Goal: Task Accomplishment & Management: Manage account settings

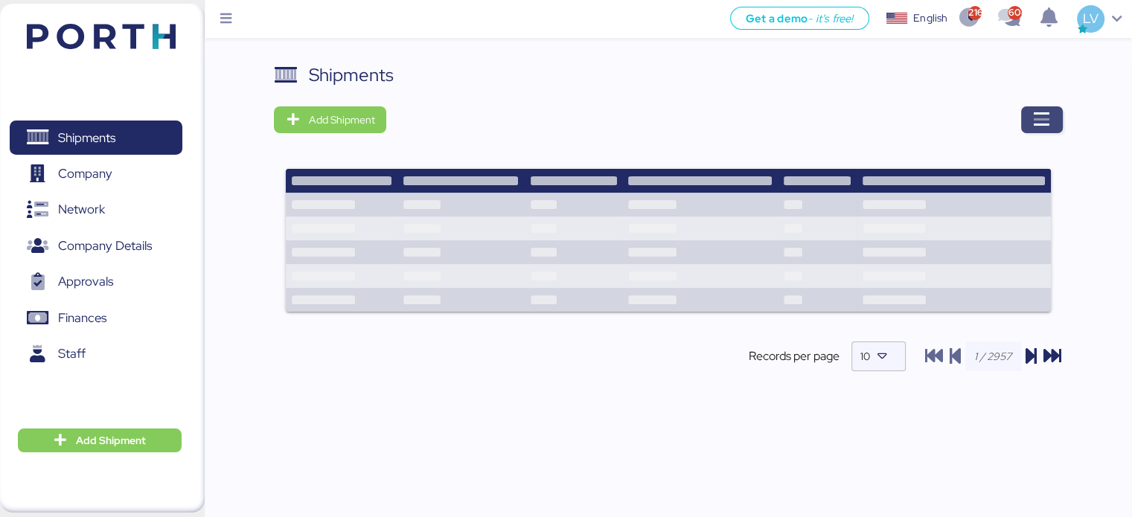
click at [1048, 126] on icon "button" at bounding box center [1042, 120] width 18 height 18
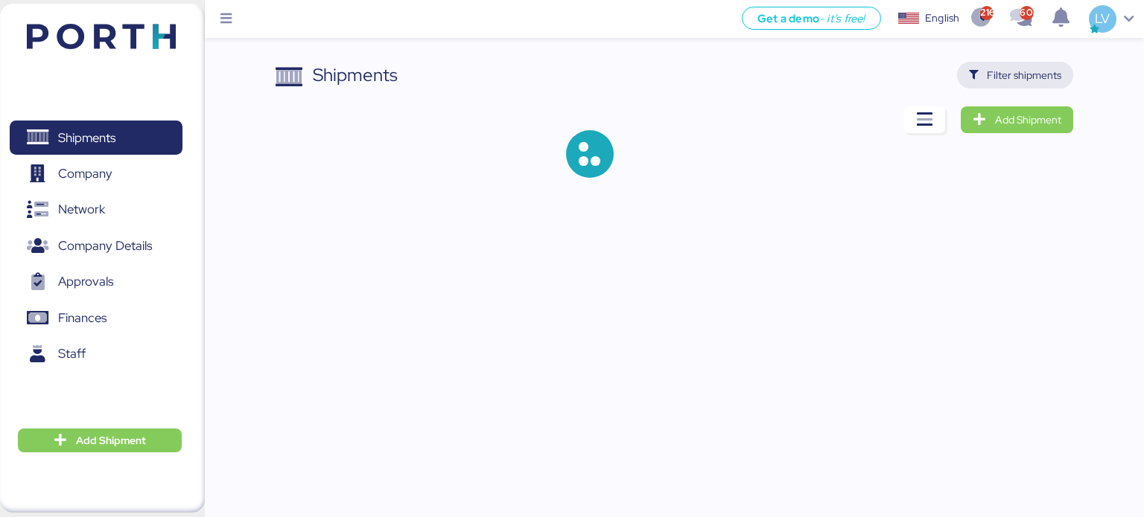
click at [1009, 75] on span "Filter shipments" at bounding box center [1024, 75] width 74 height 18
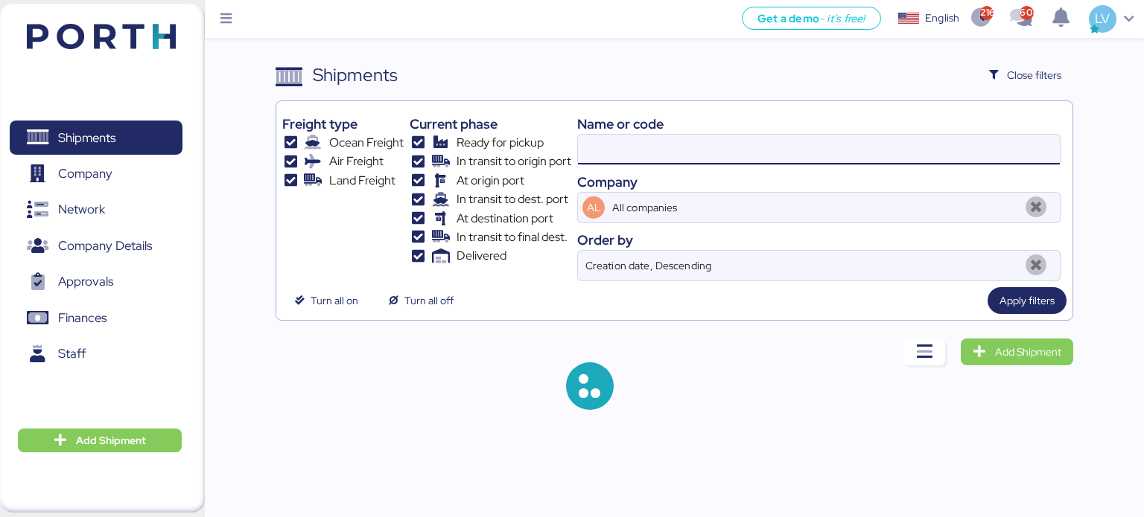
click at [806, 152] on input at bounding box center [819, 150] width 482 height 30
paste input "O0052090"
click at [806, 152] on input at bounding box center [819, 150] width 482 height 30
type input "O0052090"
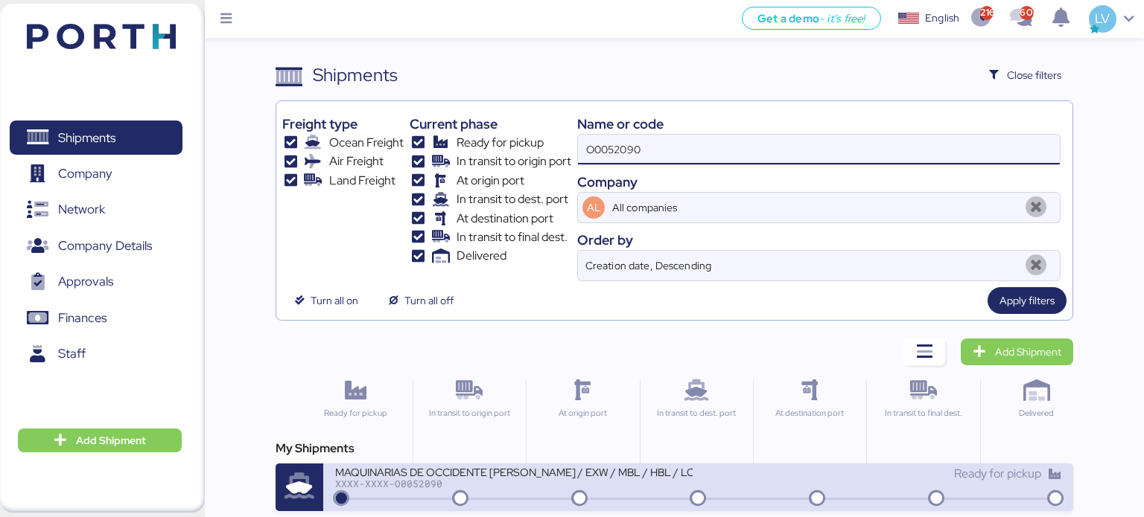
click at [551, 465] on div "MAQUINARIAS DE OCCIDENTE [PERSON_NAME] / EXW / MBL / HBL / LCL" at bounding box center [513, 471] width 357 height 13
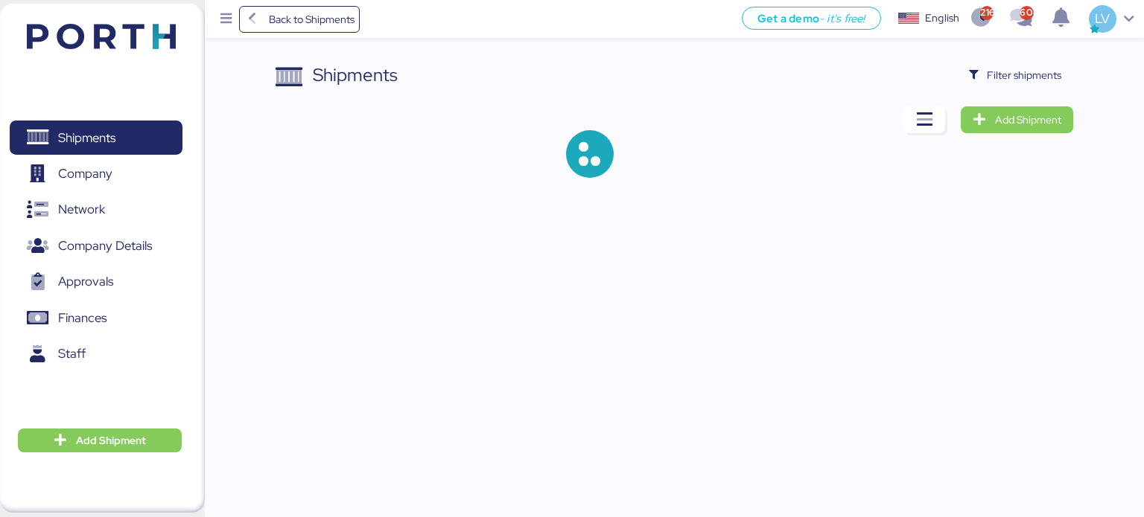
click at [1054, 89] on div "Shipments Filter shipments Add Shipment" at bounding box center [674, 132] width 798 height 140
click at [1051, 85] on span "Filter shipments" at bounding box center [1015, 75] width 93 height 21
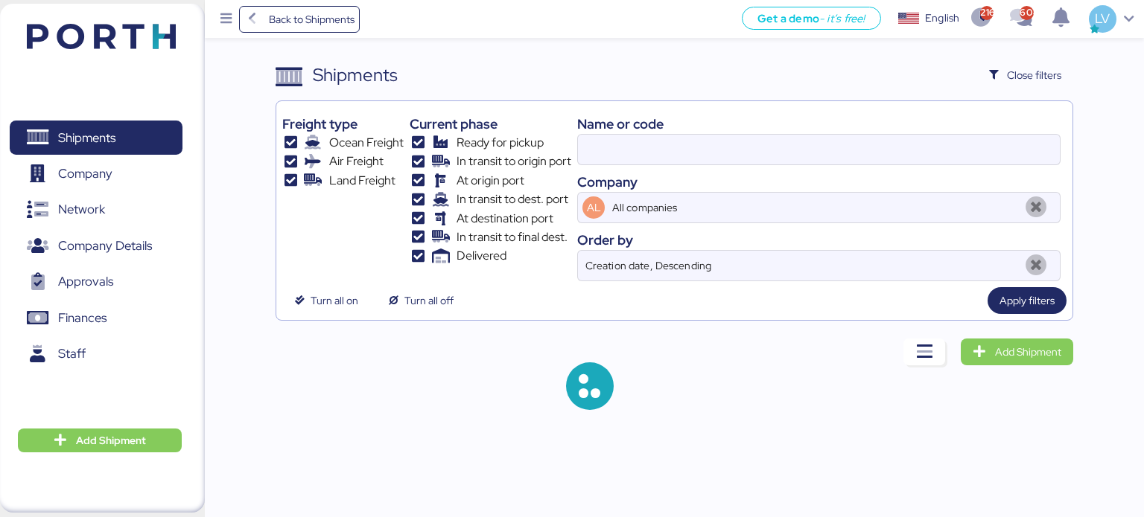
type input "O0052090"
click at [940, 162] on input "O0052090" at bounding box center [819, 150] width 482 height 30
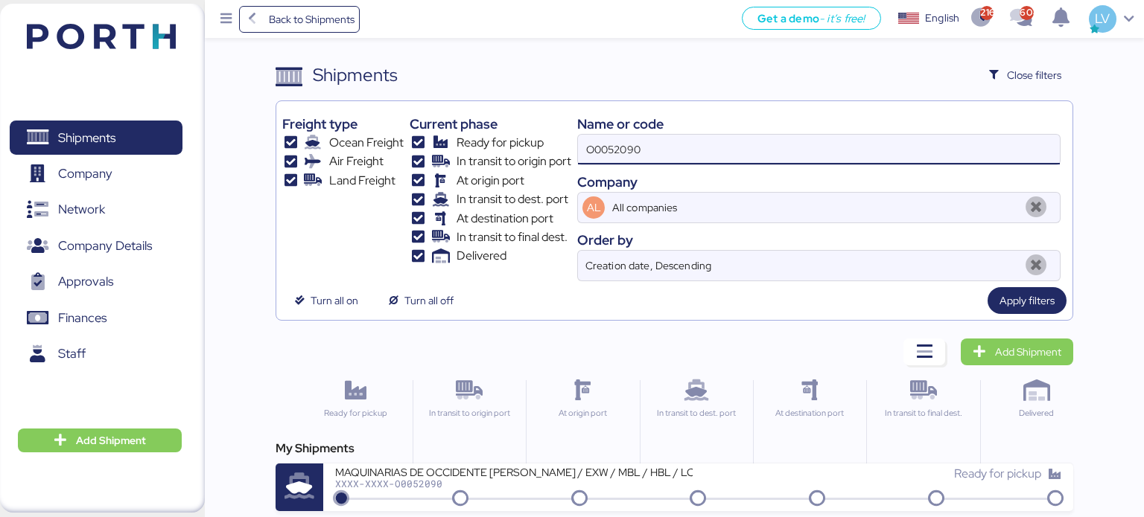
paste input
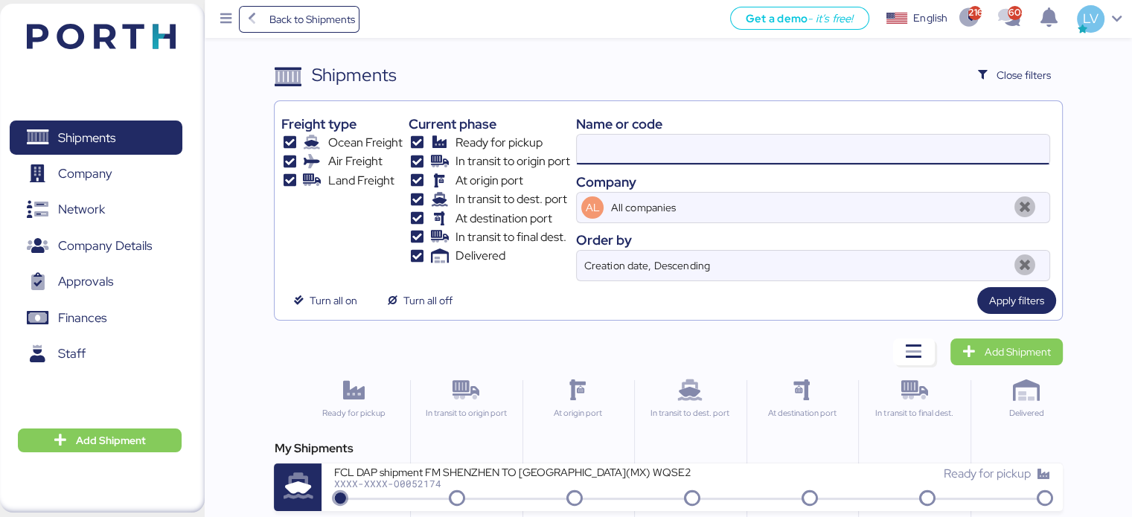
paste input "O0052032"
type input "O0052032"
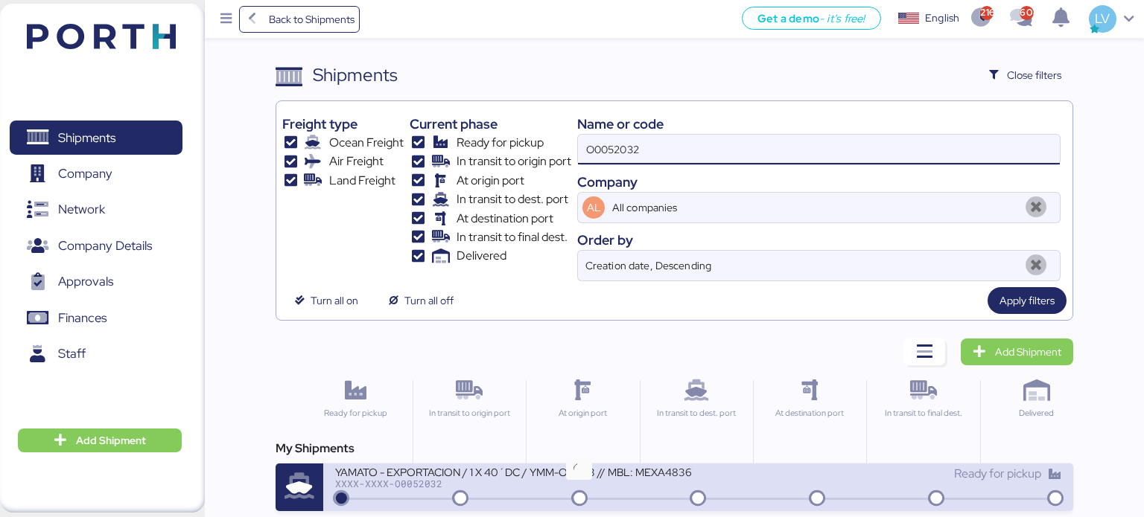
click at [550, 494] on icon at bounding box center [579, 499] width 71 height 16
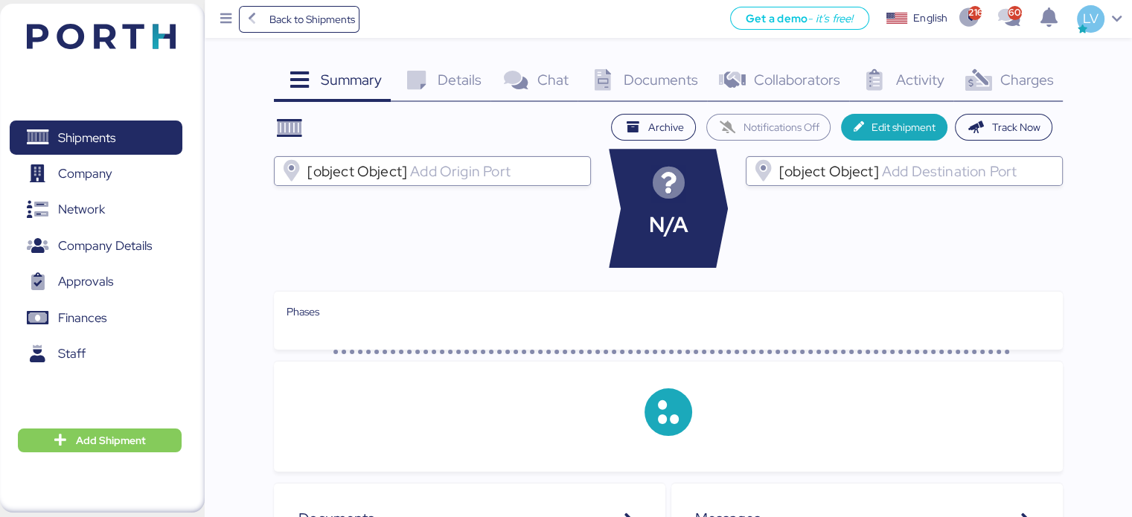
click at [1043, 77] on span "Charges" at bounding box center [1027, 79] width 54 height 19
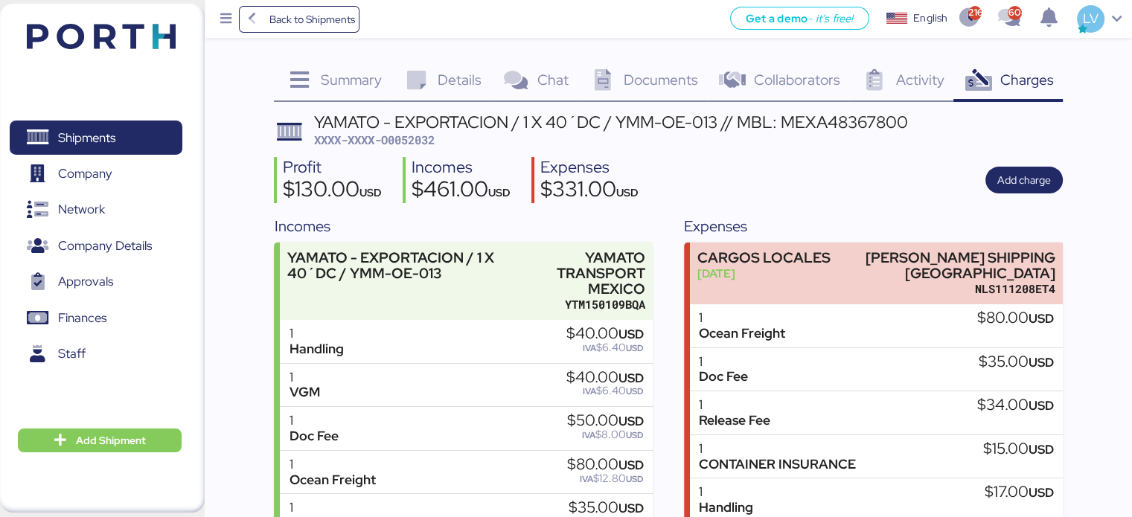
scroll to position [174, 0]
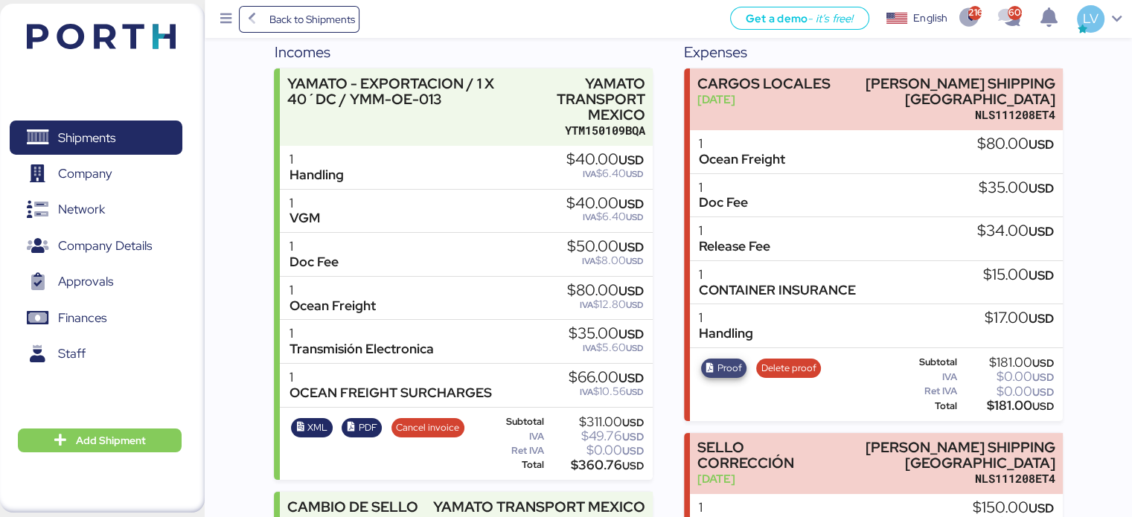
click at [721, 371] on span "Proof" at bounding box center [730, 368] width 25 height 16
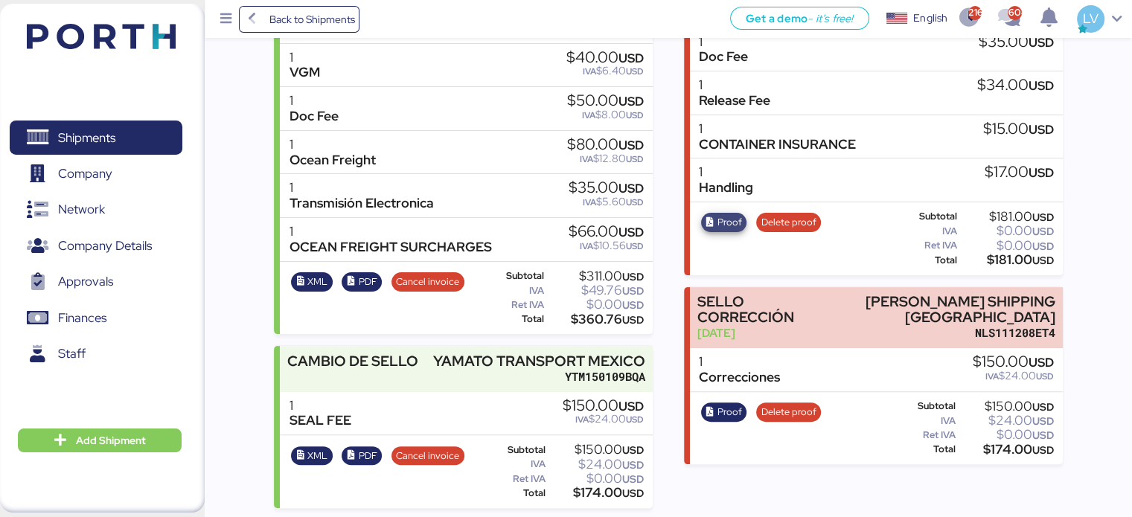
click at [721, 220] on span "Proof" at bounding box center [730, 222] width 25 height 16
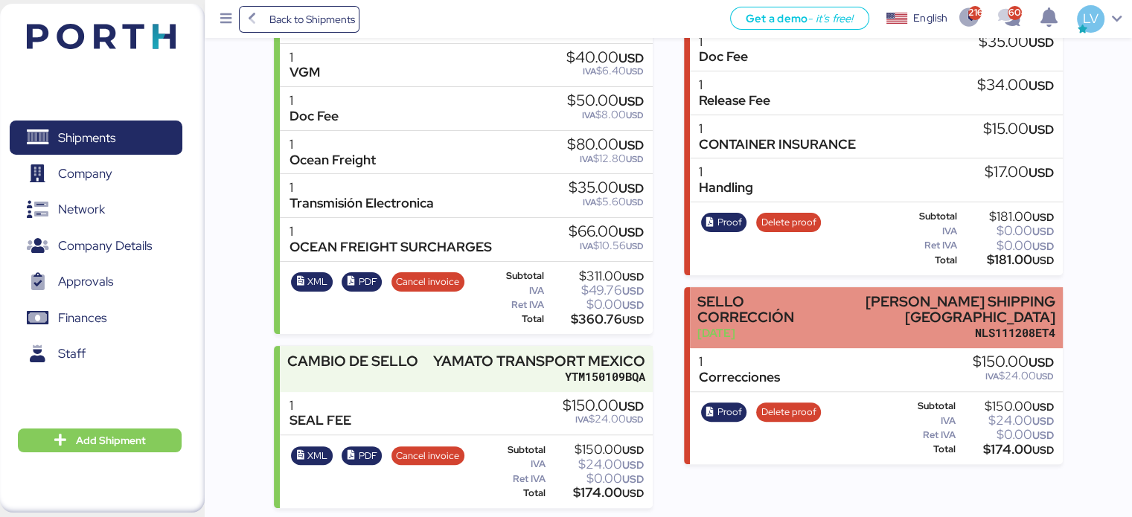
scroll to position [0, 0]
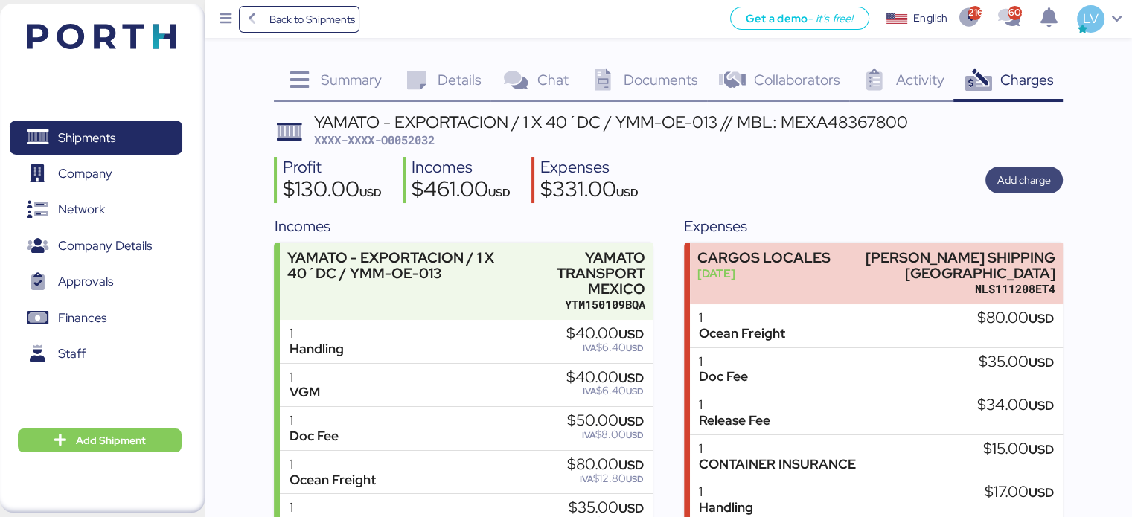
click at [1033, 192] on span "Add charge" at bounding box center [1024, 180] width 77 height 27
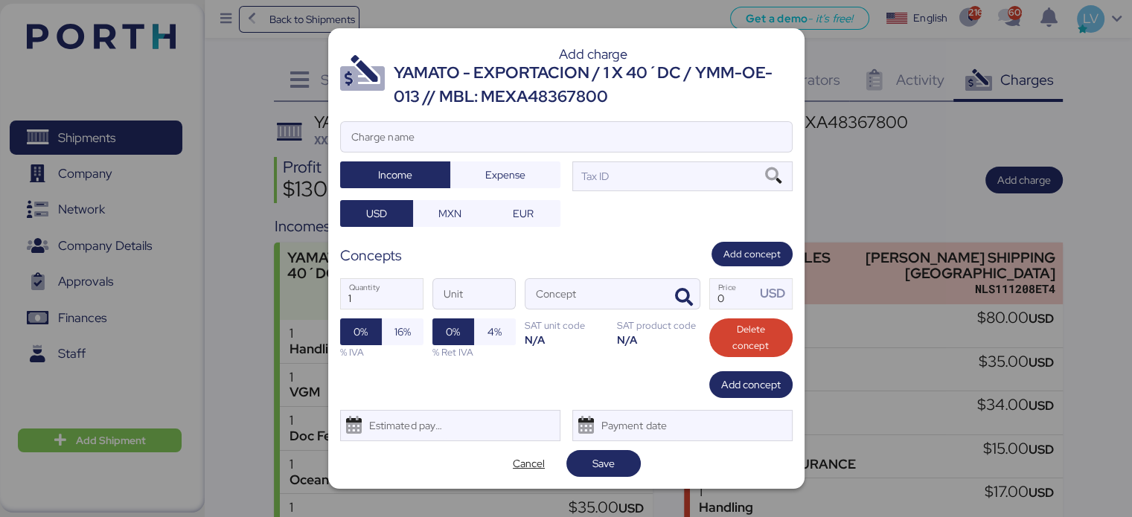
click at [683, 66] on div "YAMATO - EXPORTACION / 1 X 40´DC / YMM-OE-013 // MBL: MEXA48367800" at bounding box center [593, 85] width 399 height 48
click at [653, 114] on div "Add charge YAMATO - EXPORTACION / 1 X 40´DC / YMM-OE-013 // MBL: MEXA48367800 C…" at bounding box center [566, 258] width 477 height 461
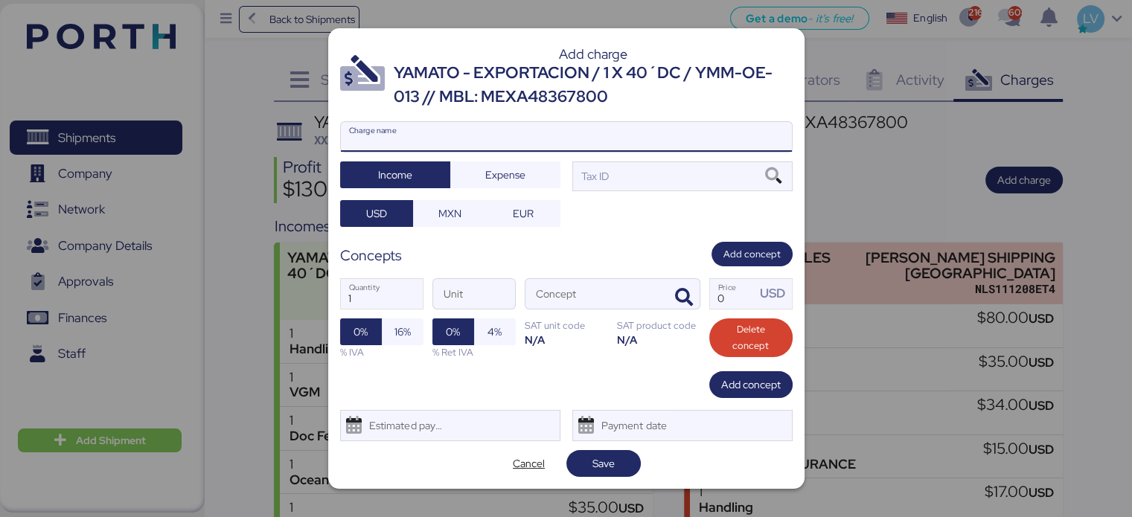
click at [644, 124] on input "Charge name" at bounding box center [566, 137] width 451 height 30
type input "DOC FEE"
click at [547, 167] on span "Expense" at bounding box center [505, 175] width 86 height 21
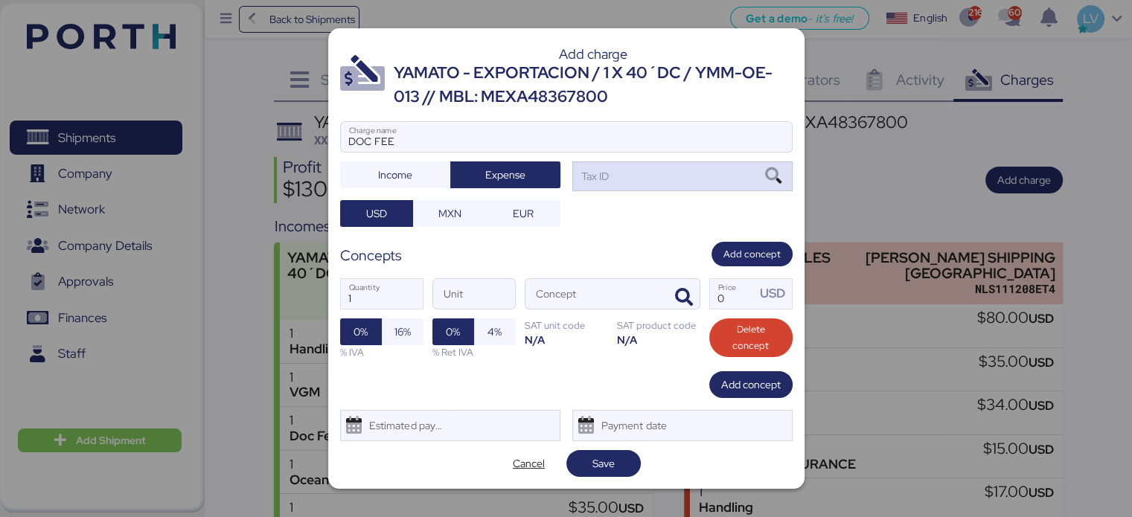
click at [633, 176] on div "Tax ID" at bounding box center [683, 177] width 220 height 30
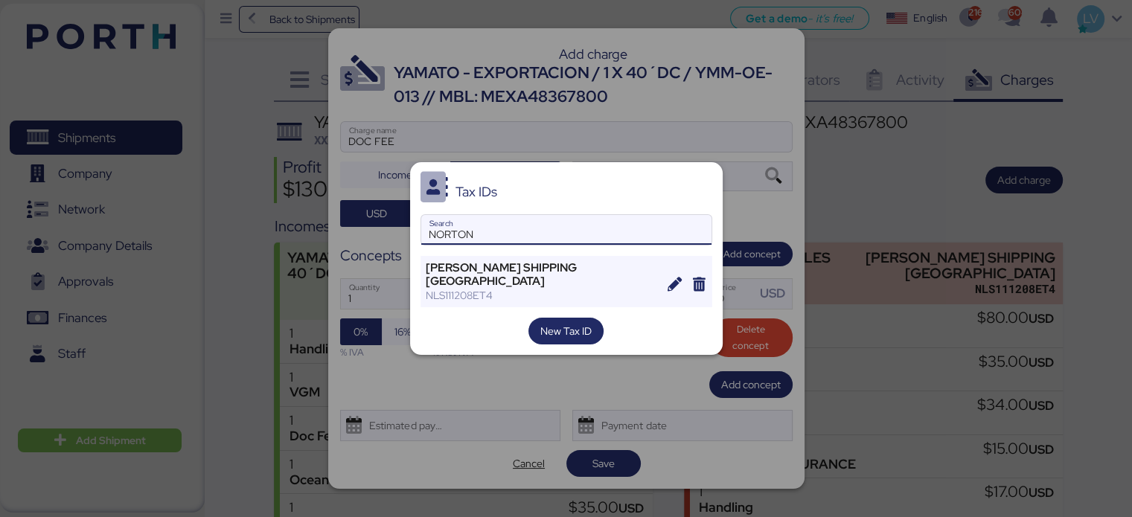
type input "NORTON"
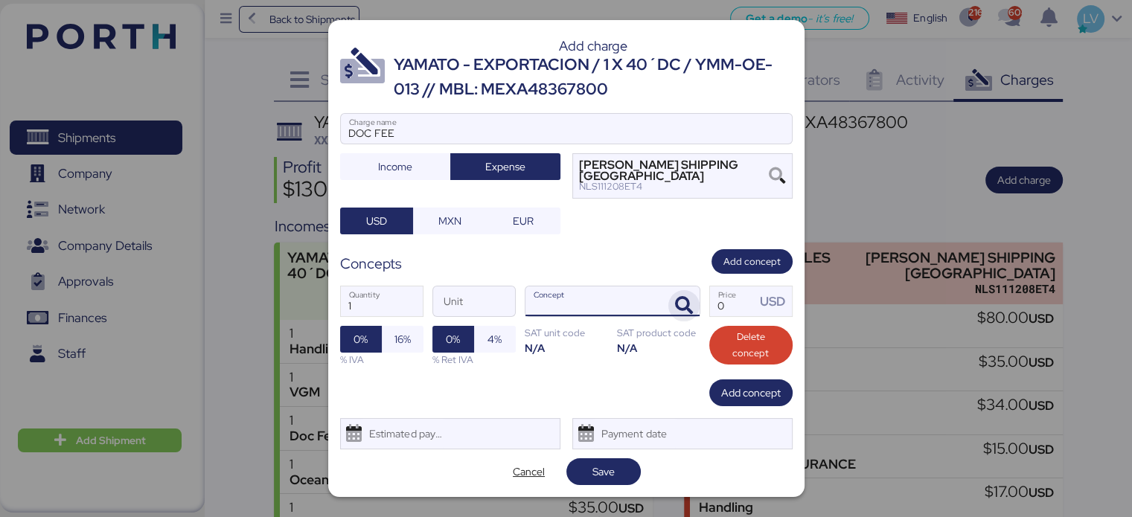
click at [677, 313] on icon "button" at bounding box center [684, 306] width 18 height 18
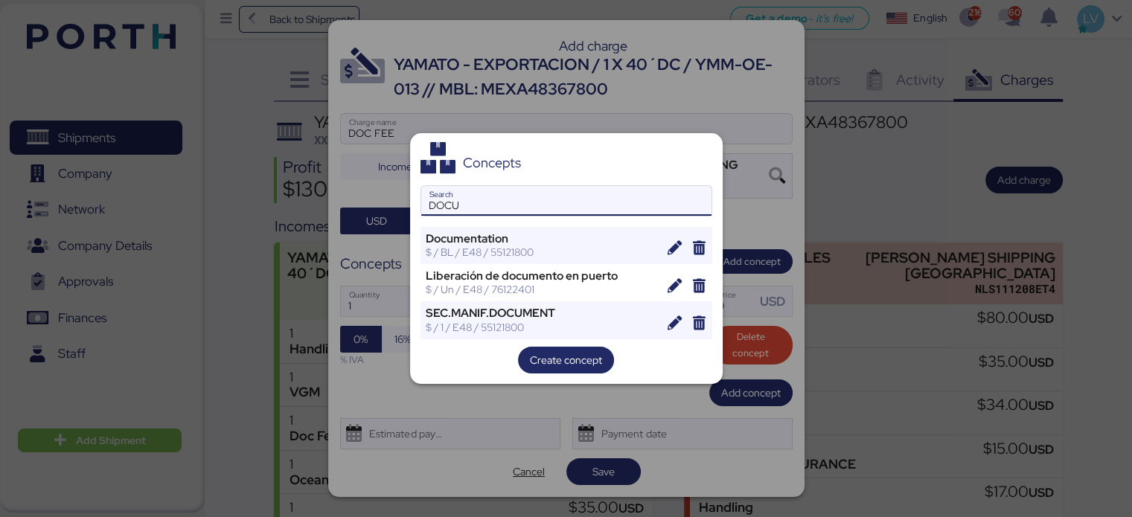
type input "DOCU"
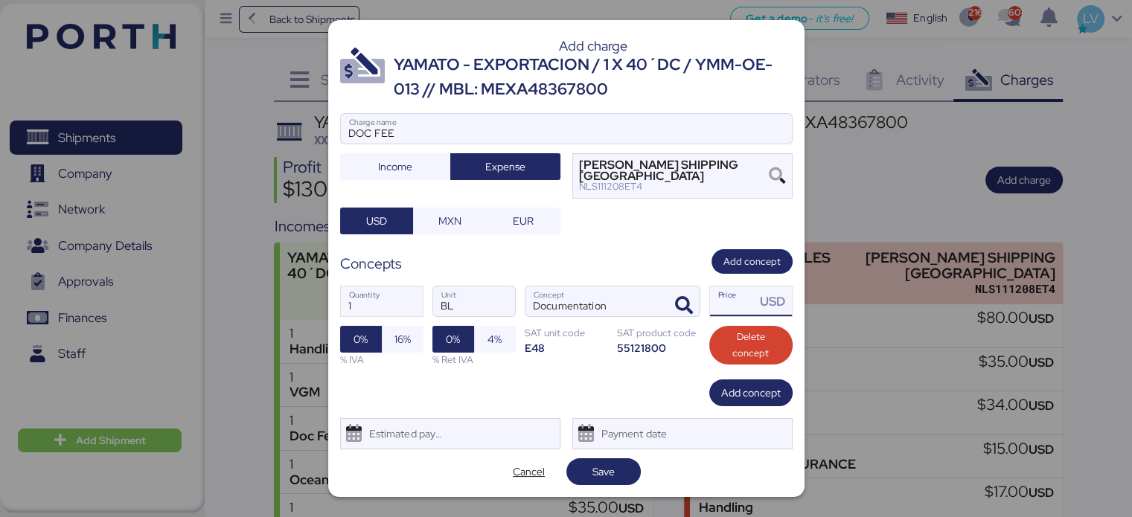
click at [727, 303] on input "Price USD" at bounding box center [733, 302] width 46 height 30
type input "50"
click at [582, 479] on span "Save" at bounding box center [604, 472] width 51 height 21
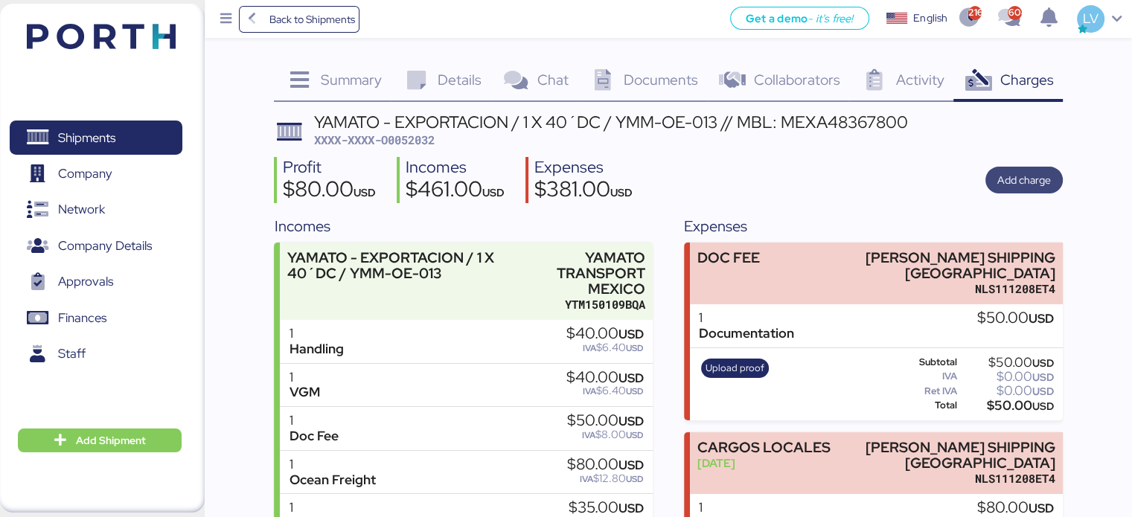
click at [1022, 167] on span "Add charge" at bounding box center [1024, 180] width 77 height 27
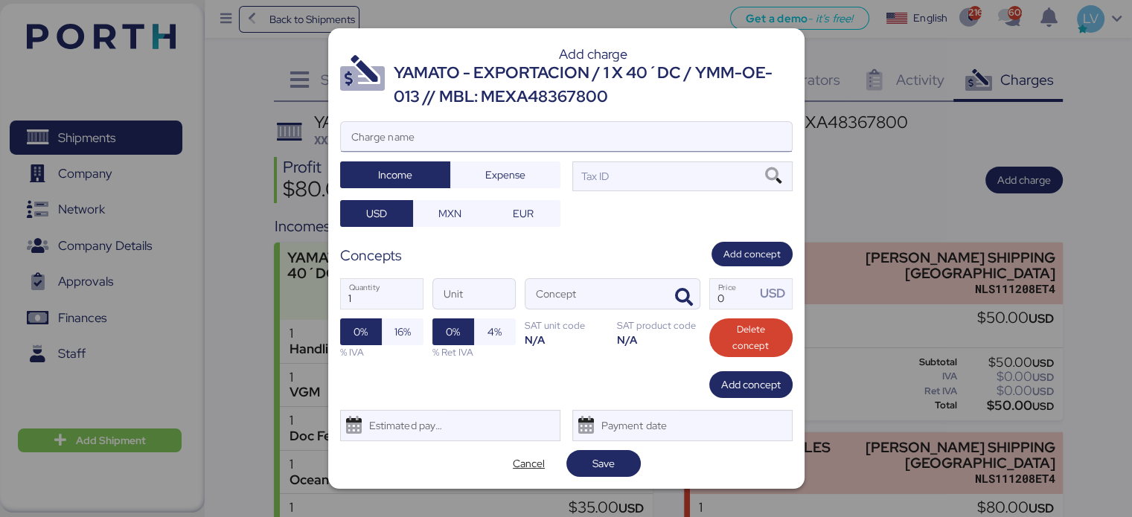
click at [689, 136] on input "Charge name" at bounding box center [566, 137] width 451 height 30
type input "COMISION Y [PERSON_NAME]"
click at [544, 160] on div at bounding box center [566, 159] width 451 height 15
click at [544, 152] on input "COMISION Y [PERSON_NAME]" at bounding box center [566, 137] width 451 height 30
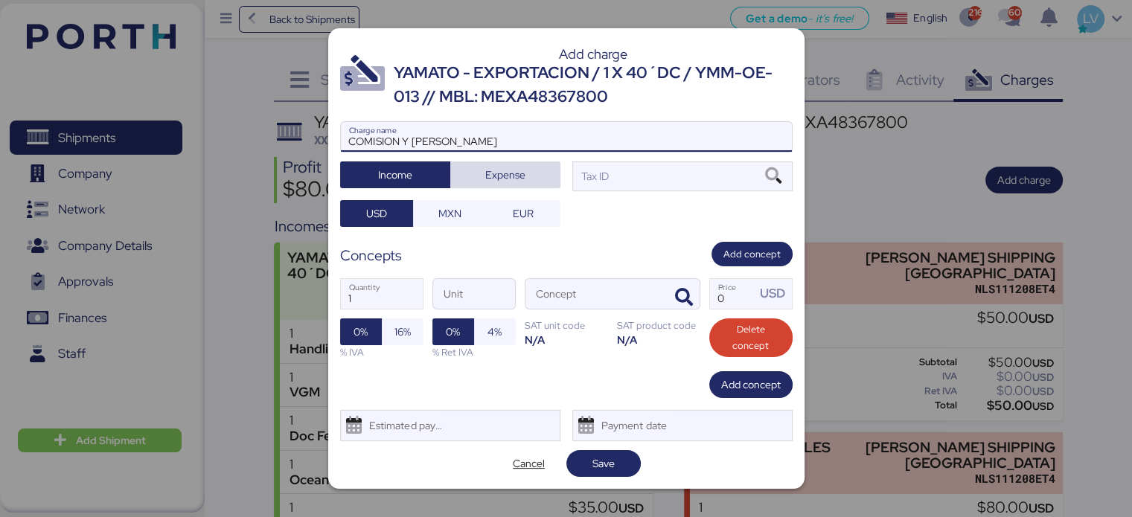
click at [548, 169] on span "Expense" at bounding box center [505, 175] width 86 height 21
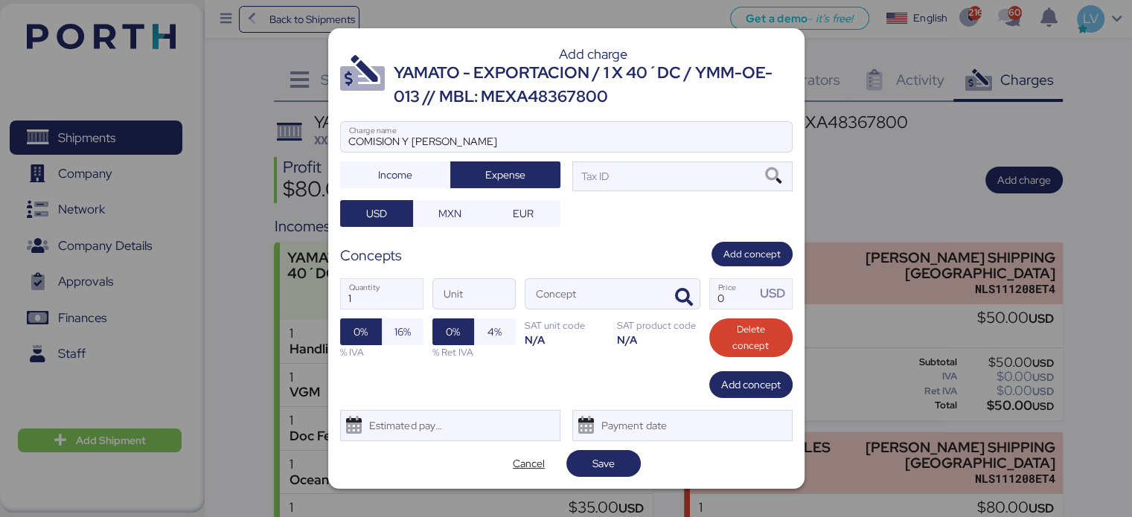
click at [649, 193] on div "COMISION Y MANEJO Charge name Income Expense Tax ID USD MXN EUR" at bounding box center [566, 174] width 453 height 106
click at [649, 190] on div "Tax ID" at bounding box center [683, 177] width 220 height 30
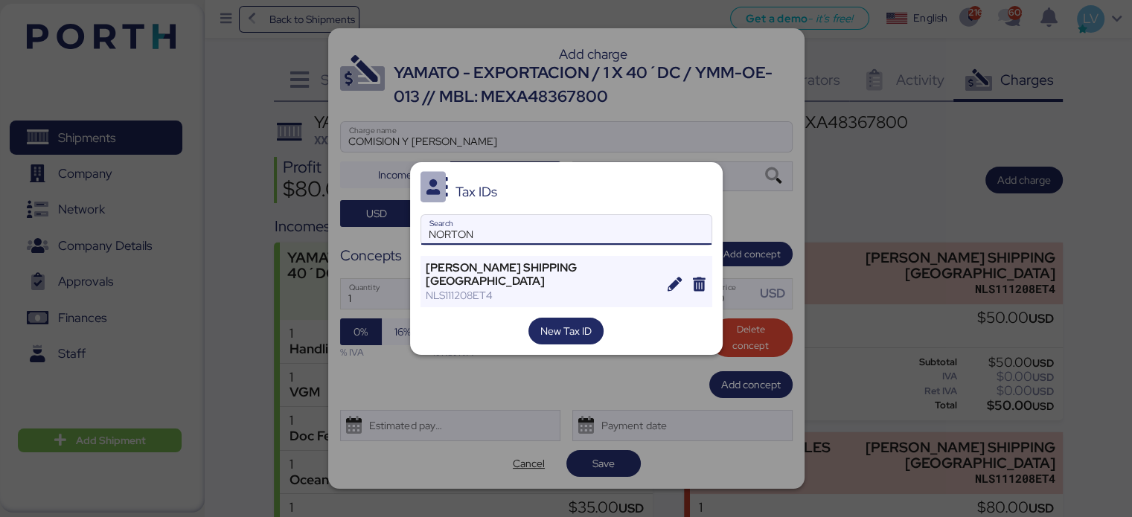
type input "NORTON"
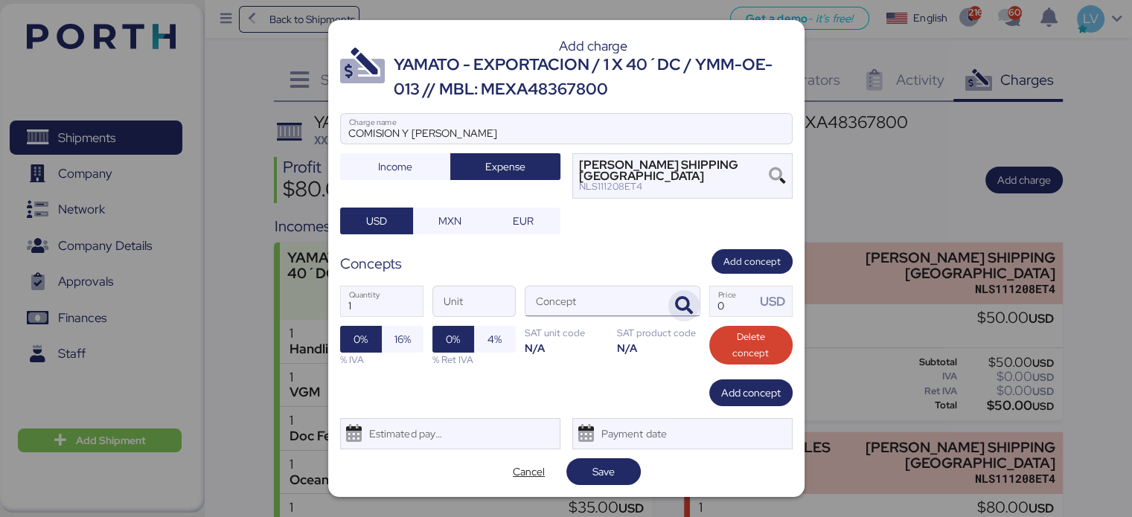
click at [690, 306] on icon "button" at bounding box center [684, 306] width 18 height 18
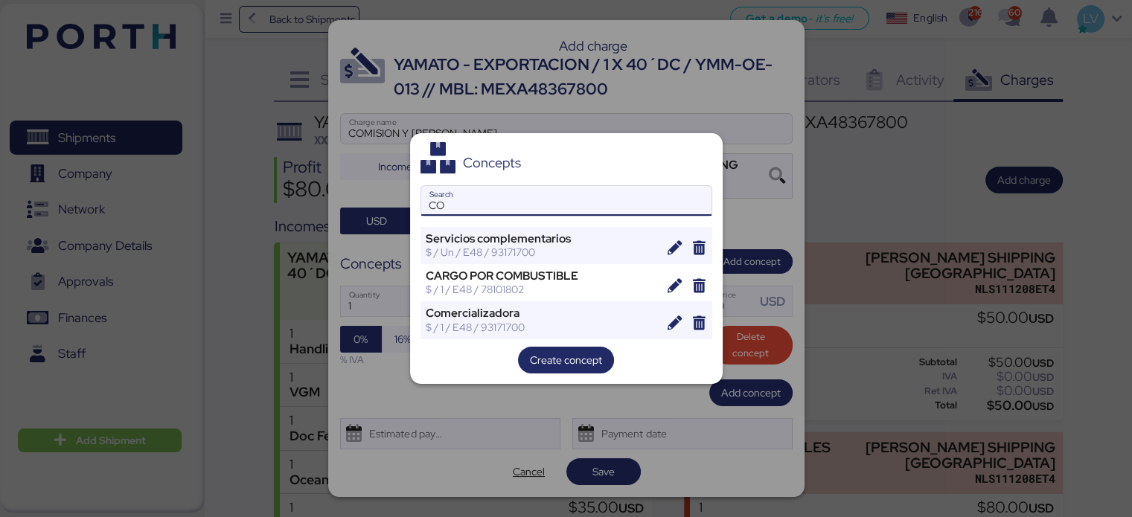
type input "C"
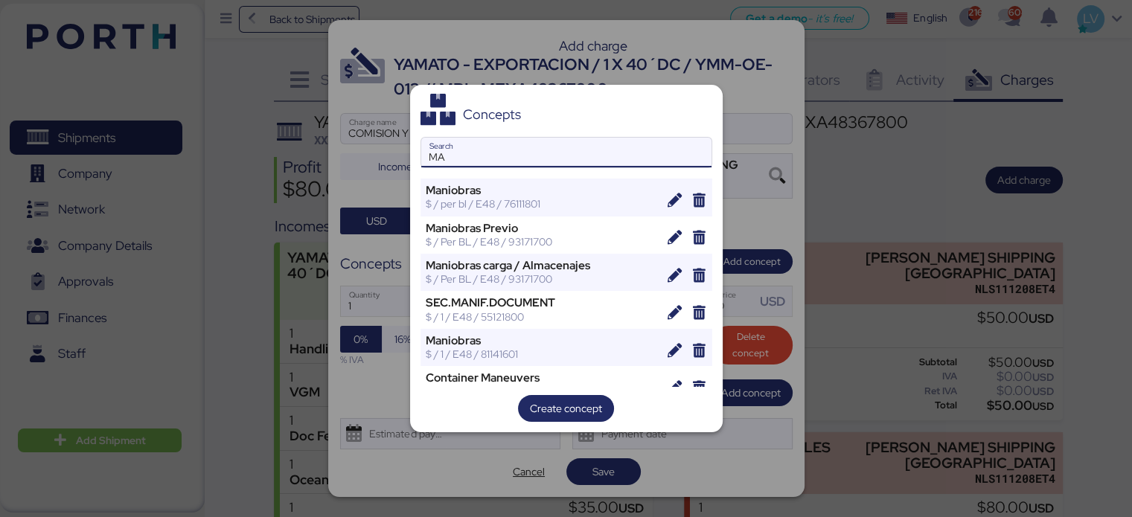
type input "M"
type input "C"
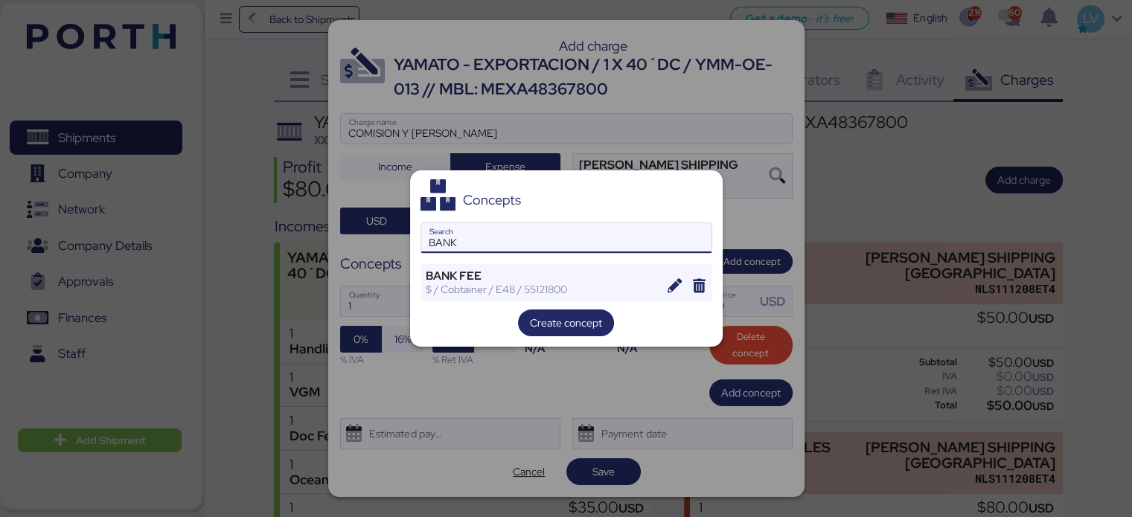
type input "BANK"
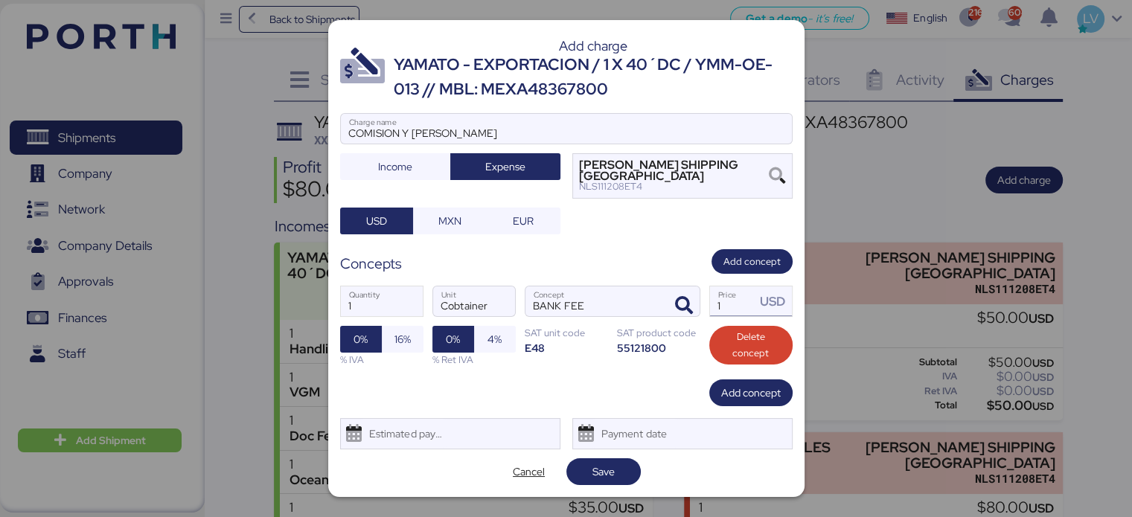
click at [736, 306] on input "1" at bounding box center [733, 302] width 46 height 30
type input "50"
click at [613, 479] on span "Save" at bounding box center [604, 472] width 22 height 18
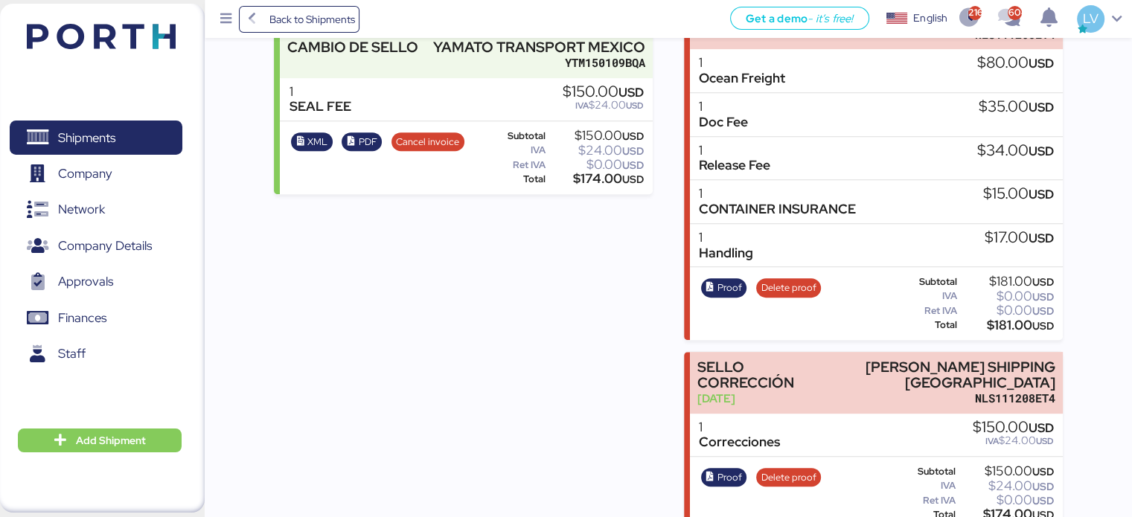
scroll to position [655, 0]
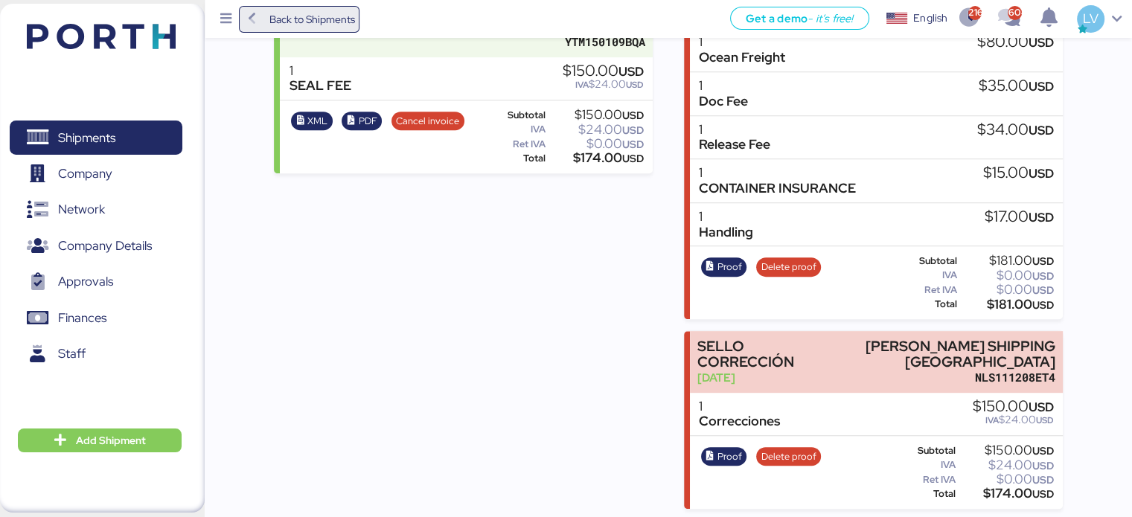
click at [321, 28] on span "Back to Shipments" at bounding box center [312, 19] width 86 height 18
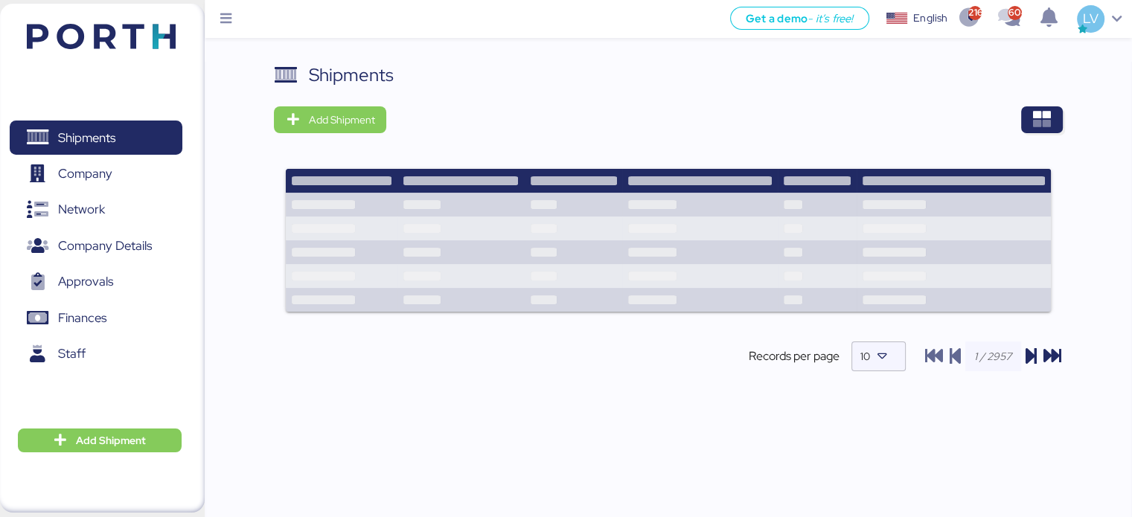
click at [1020, 109] on div at bounding box center [730, 119] width 666 height 27
click at [1033, 115] on icon "button" at bounding box center [1042, 120] width 18 height 18
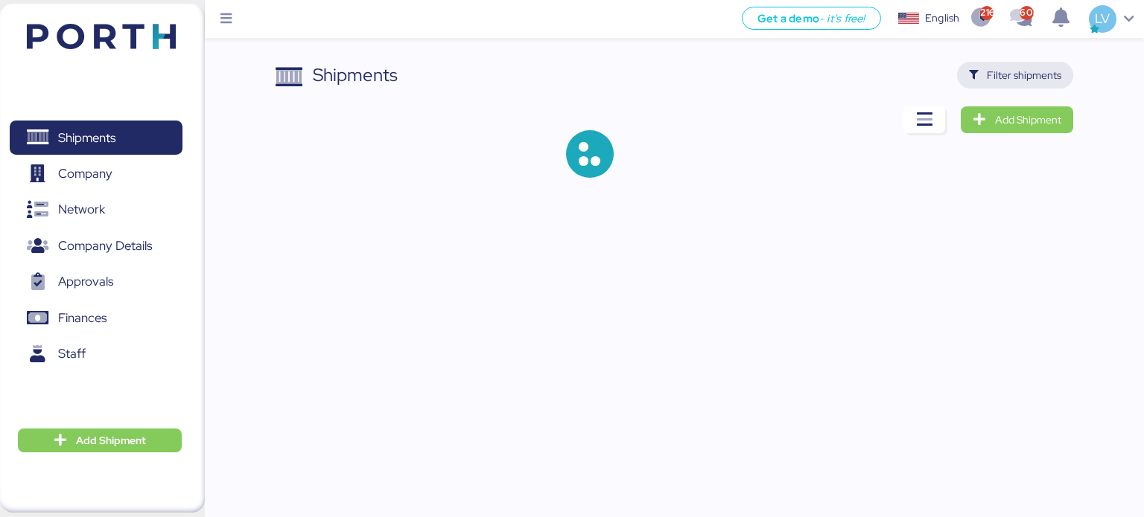
click at [1016, 73] on span "Filter shipments" at bounding box center [1024, 75] width 74 height 18
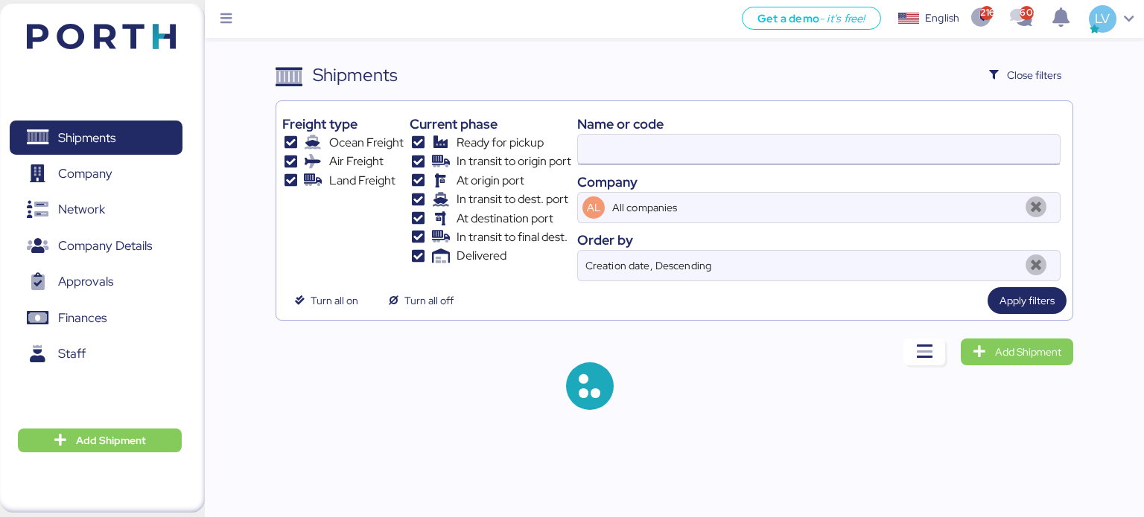
click at [888, 142] on input at bounding box center [819, 150] width 482 height 30
paste input "COSU6428281630"
type input "COSU6428281630"
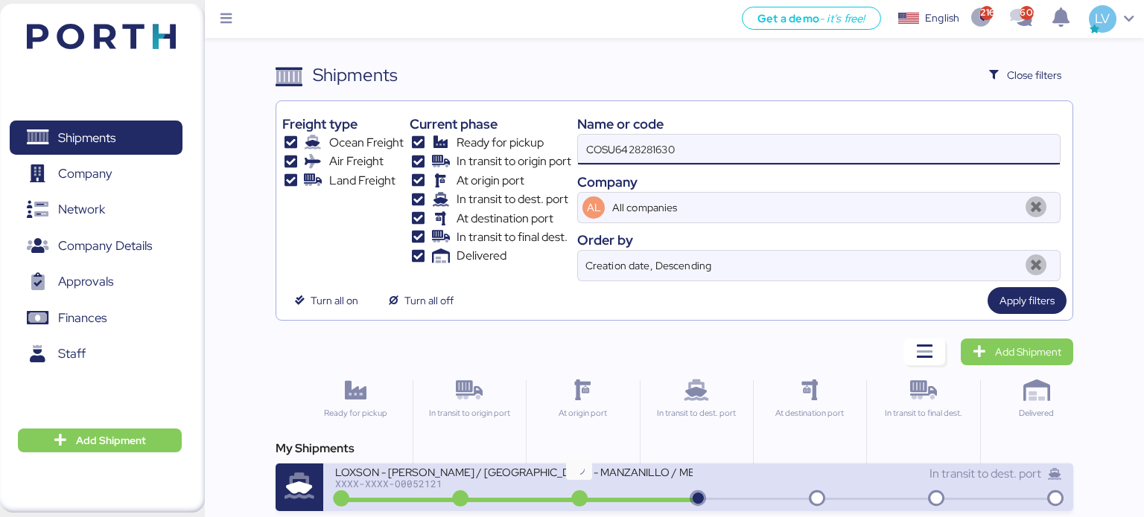
click at [609, 494] on icon at bounding box center [579, 499] width 71 height 16
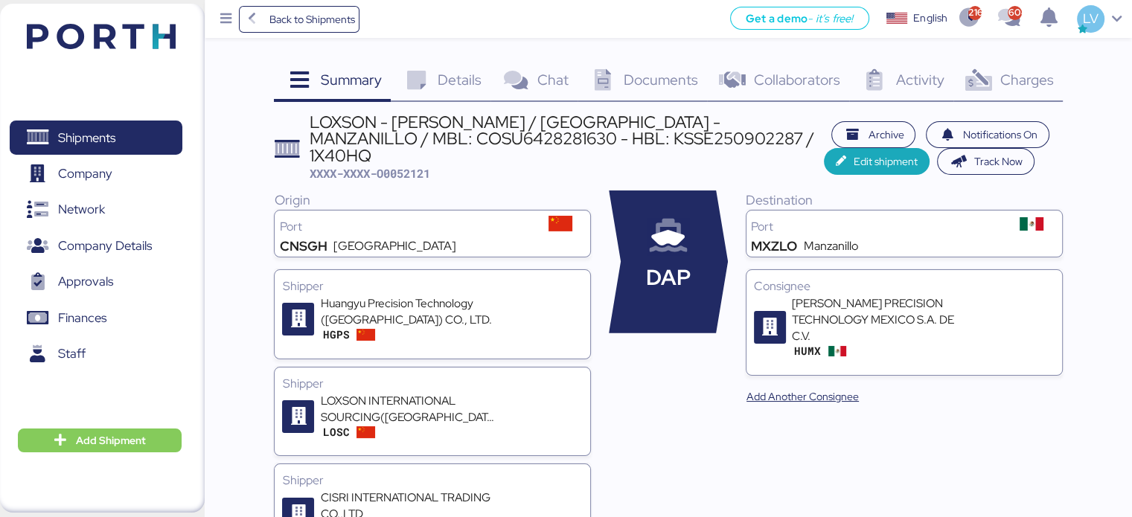
click at [1035, 73] on span "Charges" at bounding box center [1027, 79] width 54 height 19
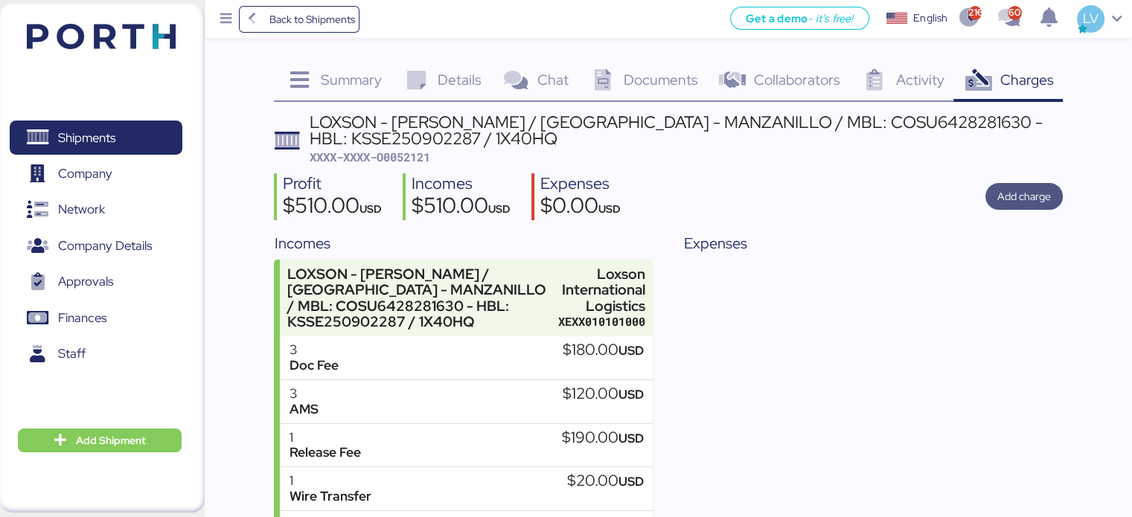
click at [1018, 189] on span "Add charge" at bounding box center [1025, 197] width 54 height 18
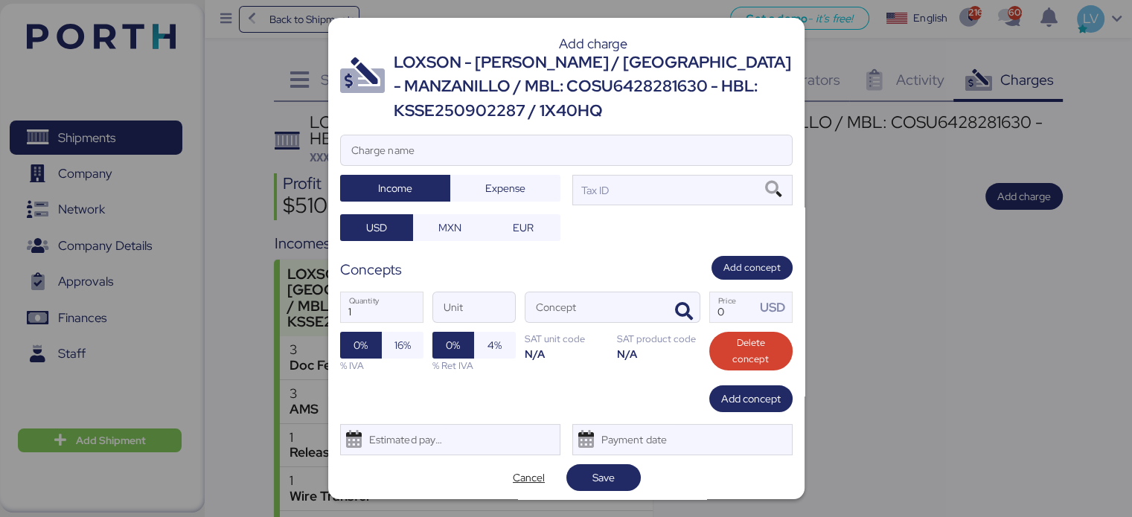
click at [650, 127] on div "Add charge LOXSON - [PERSON_NAME] / [GEOGRAPHIC_DATA] - MANZANILLO / MBL: COSU6…" at bounding box center [566, 259] width 477 height 482
click at [646, 136] on input "Charge name" at bounding box center [566, 151] width 451 height 30
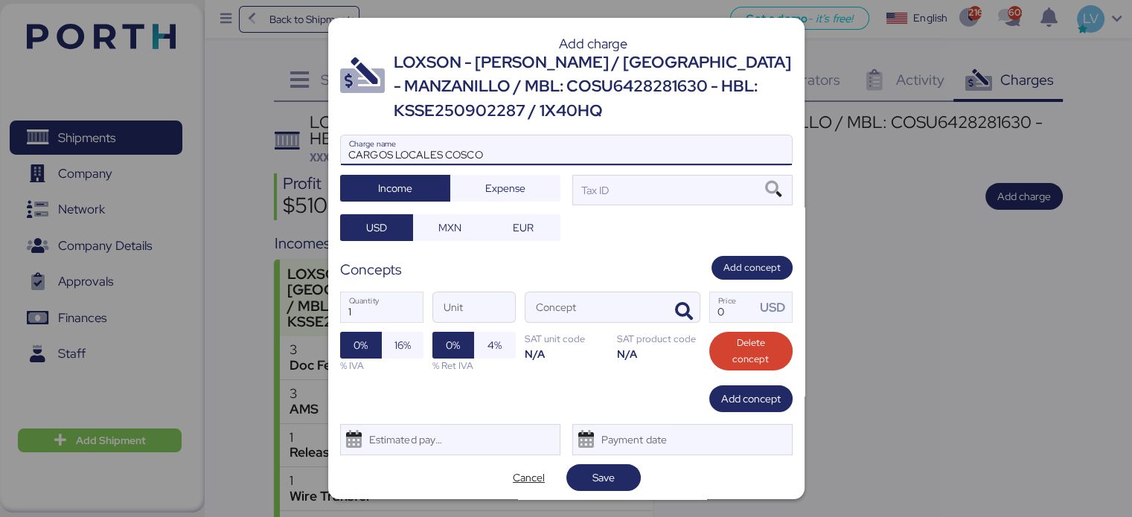
type input "CARGOS LOCALES COSCO"
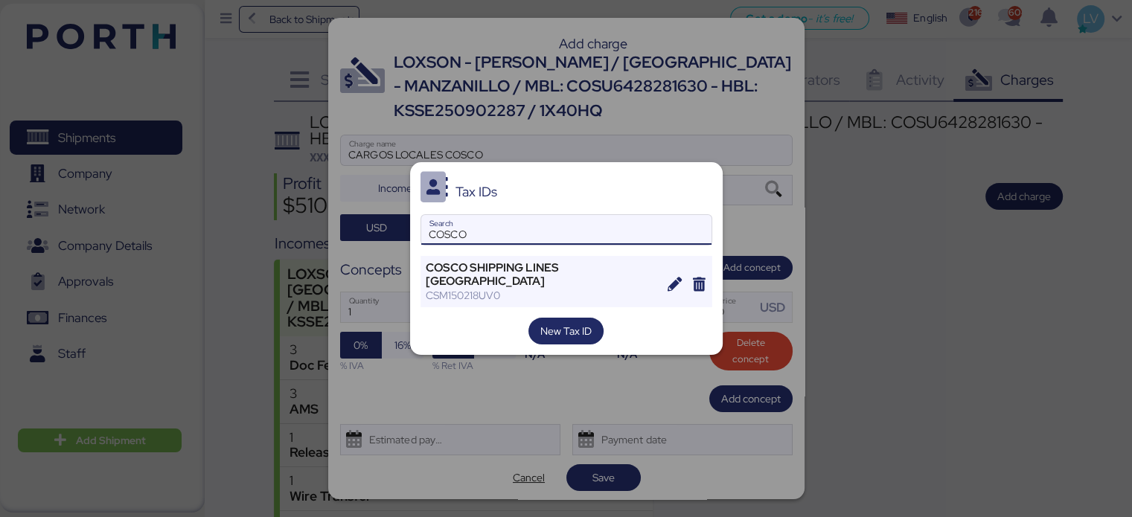
type input "COSCO"
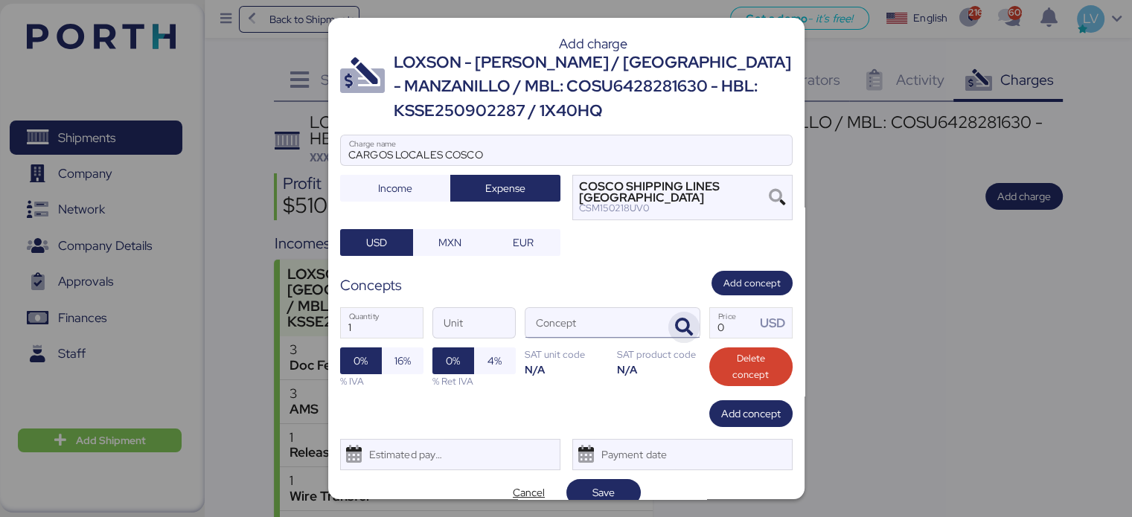
click at [675, 321] on icon "button" at bounding box center [684, 328] width 18 height 18
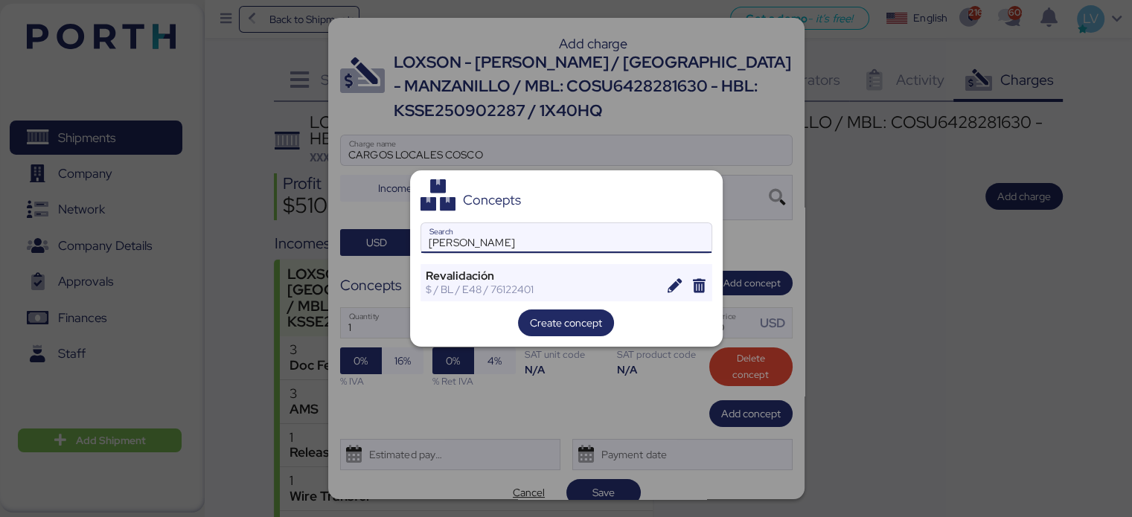
type input "[PERSON_NAME]"
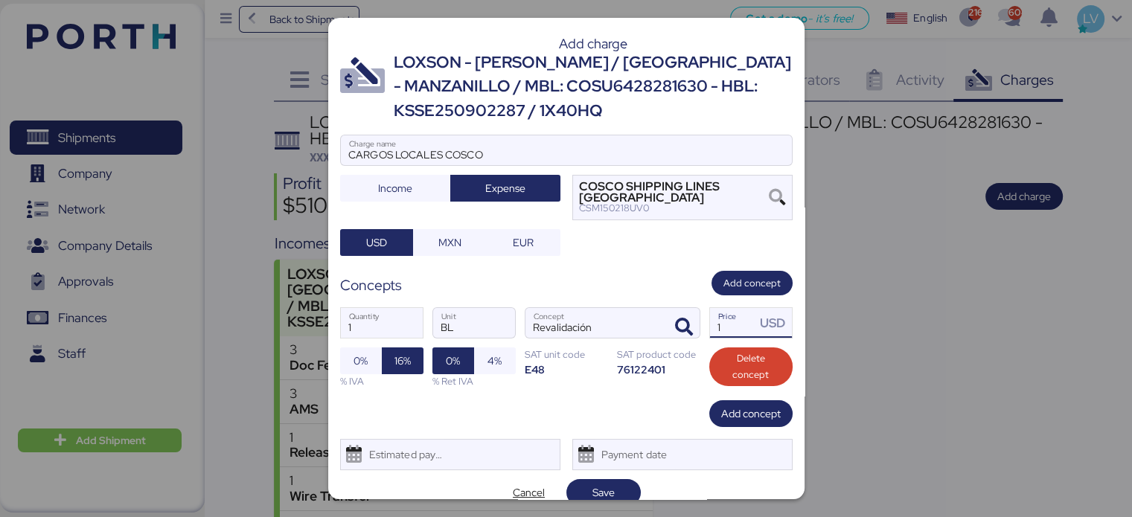
click at [728, 333] on input "1" at bounding box center [733, 323] width 46 height 30
type input "62"
click at [631, 403] on div "Add concept" at bounding box center [566, 414] width 453 height 27
click at [584, 485] on span "Save" at bounding box center [604, 492] width 51 height 21
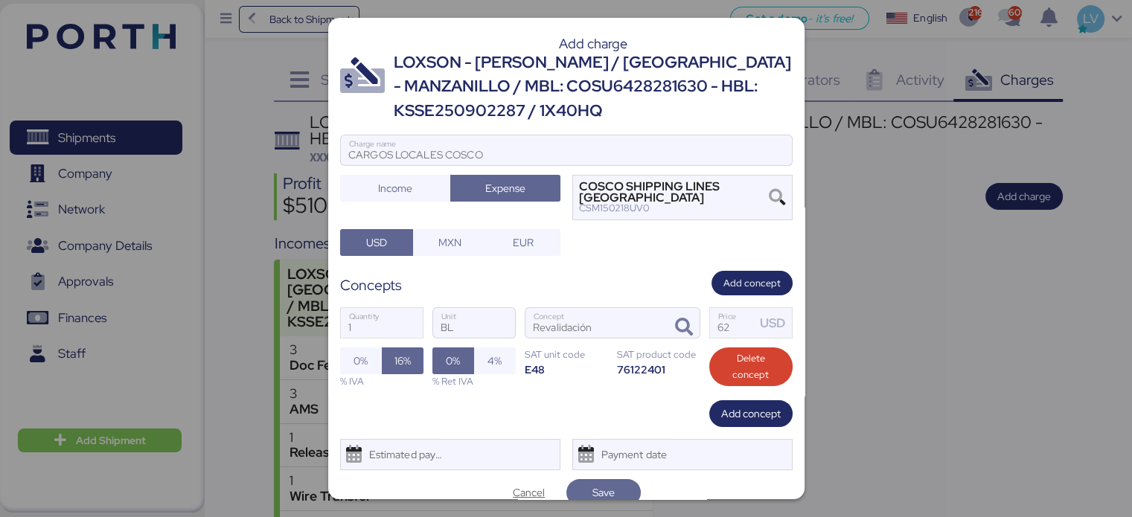
scroll to position [6, 0]
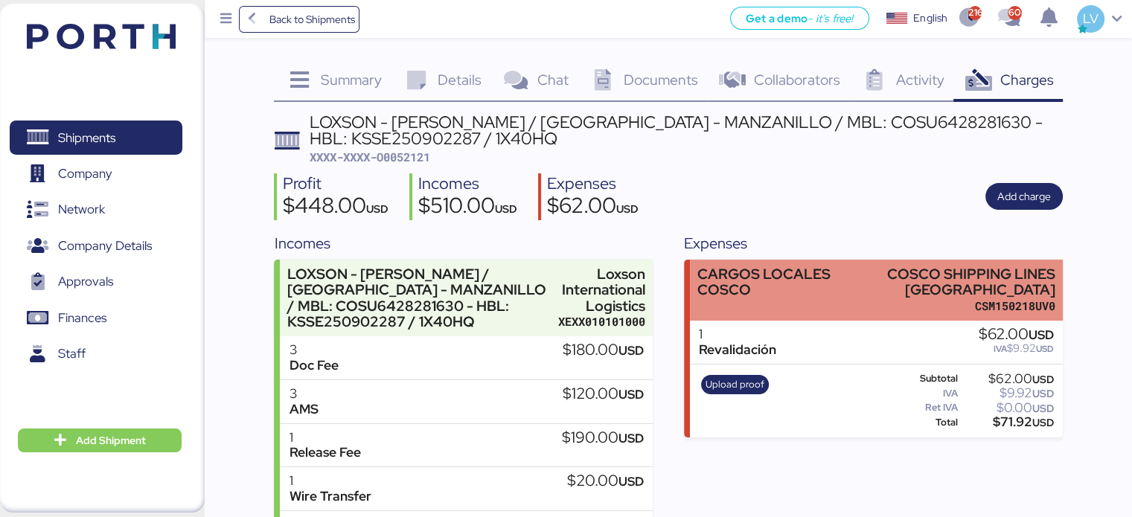
click at [834, 277] on div "CARGOS LOCALES COSCO" at bounding box center [766, 282] width 136 height 31
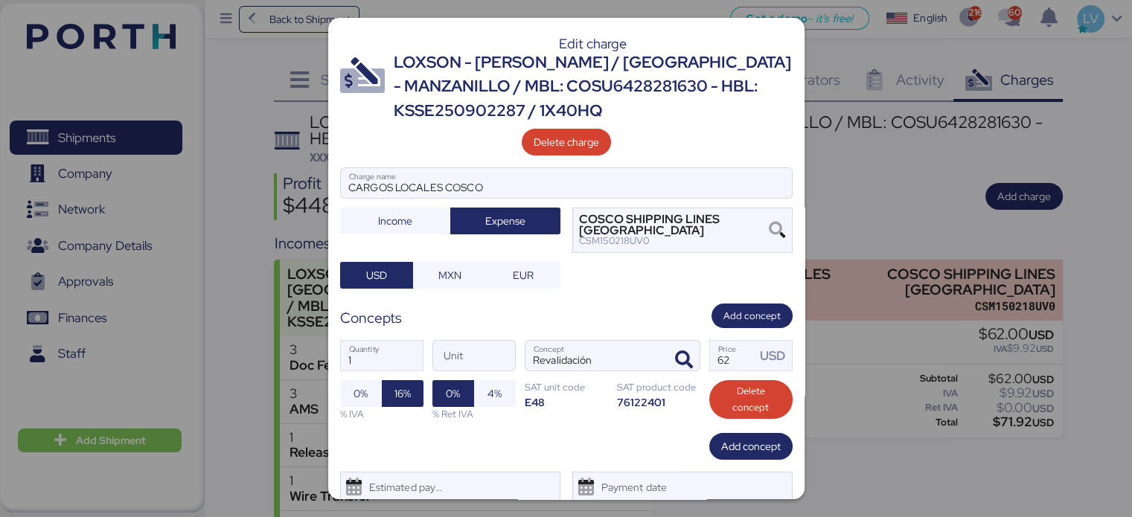
click at [371, 377] on div "1 Quantity Unit Revalidación Concept 62 Price USD 0% 16% % IVA 0% 4% % Ret IVA …" at bounding box center [566, 380] width 453 height 105
click at [369, 383] on span "0%" at bounding box center [361, 393] width 42 height 27
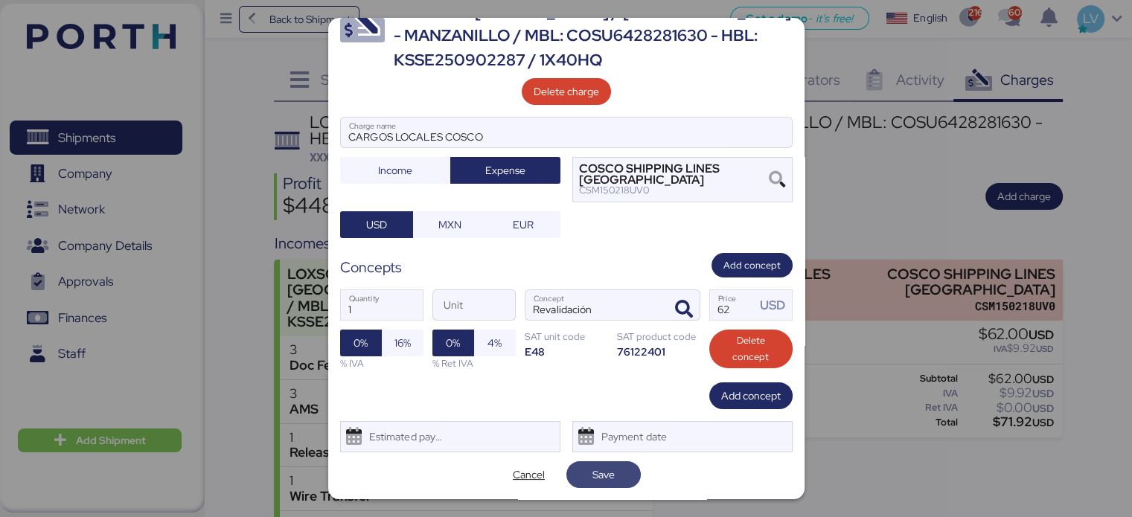
click at [596, 471] on span "Save" at bounding box center [604, 475] width 22 height 18
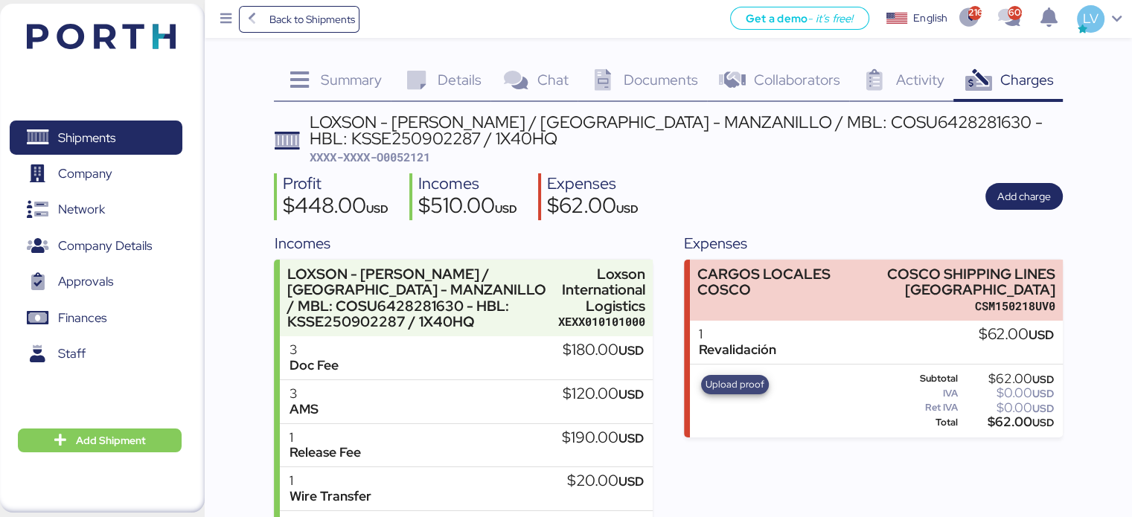
click at [740, 389] on span "Upload proof" at bounding box center [735, 385] width 59 height 16
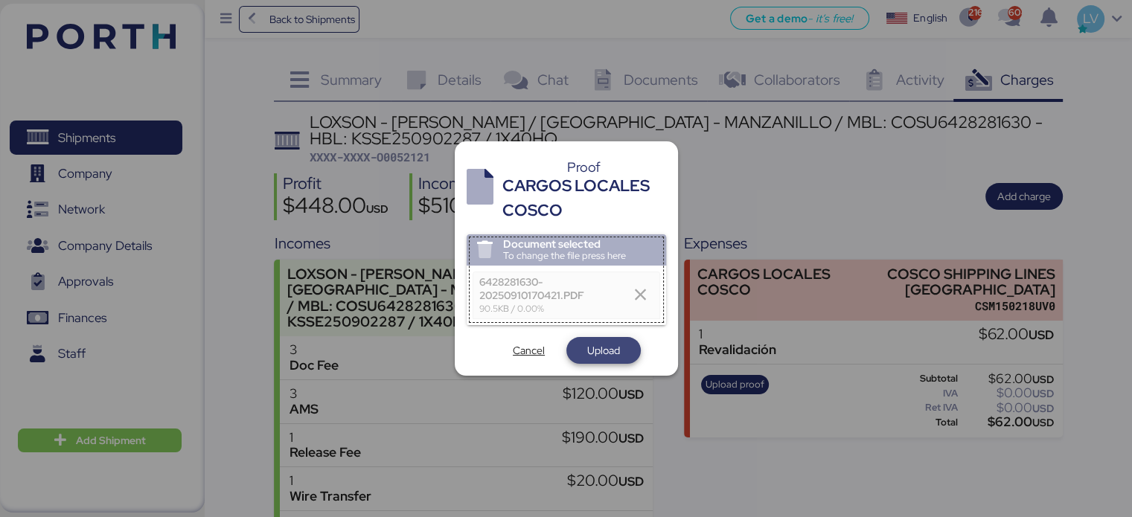
click at [622, 345] on span "Upload" at bounding box center [604, 350] width 51 height 21
